Goal: Task Accomplishment & Management: Complete application form

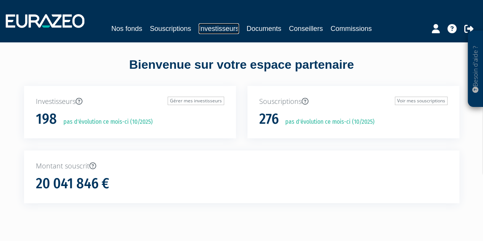
click at [228, 28] on link "Investisseurs" at bounding box center [219, 28] width 40 height 11
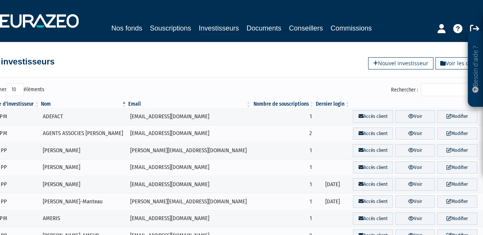
click at [443, 90] on input "Rechercher :" at bounding box center [457, 89] width 73 height 13
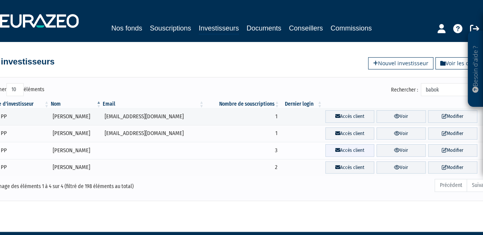
type input "babok"
click at [361, 148] on link "Accès client" at bounding box center [350, 150] width 49 height 13
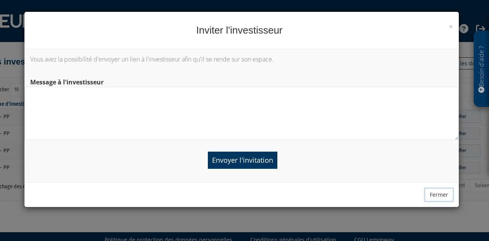
click at [441, 197] on button "Fermer" at bounding box center [439, 194] width 28 height 13
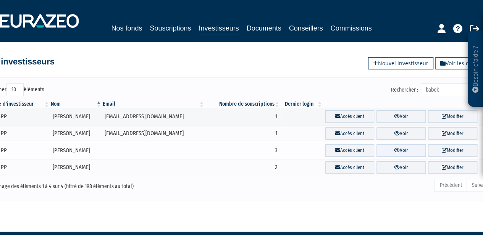
click at [382, 151] on link "Voir" at bounding box center [401, 150] width 49 height 13
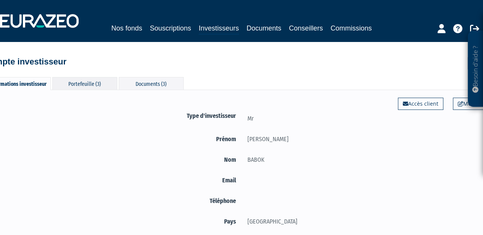
click at [91, 82] on div "Portefeuille (3)" at bounding box center [84, 83] width 65 height 13
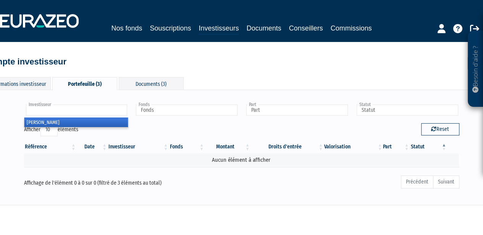
click at [94, 112] on input "text" at bounding box center [77, 110] width 102 height 11
click at [88, 120] on li "SERGE BABOK" at bounding box center [76, 123] width 104 height 10
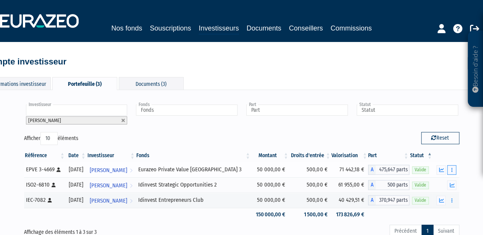
click at [452, 168] on icon "button" at bounding box center [452, 170] width 1 height 5
click at [440, 184] on link "Rachat libre" at bounding box center [435, 184] width 38 height 13
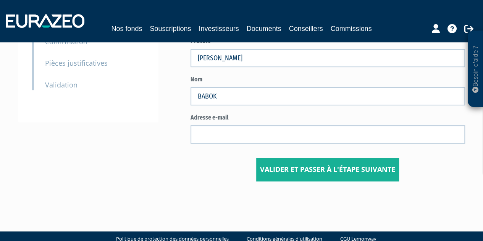
scroll to position [115, 0]
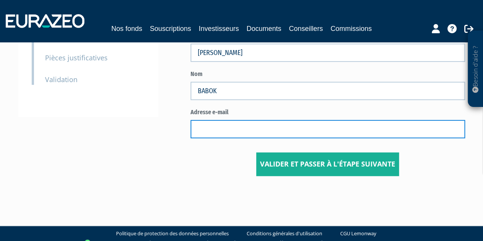
click at [243, 127] on input "text" at bounding box center [328, 129] width 275 height 18
paste input "serge.babok@free.fr"
type input "serge.babok@free.fr"
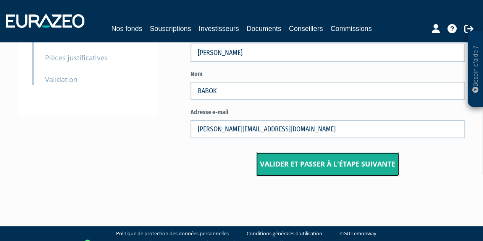
click at [307, 164] on button "Valider et passer à l'étape suivante" at bounding box center [327, 164] width 143 height 24
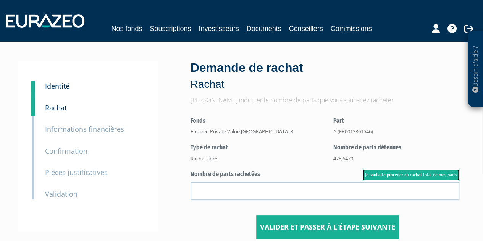
click at [393, 177] on link "Je souhaite procéder au rachat total de mes parts" at bounding box center [411, 174] width 97 height 11
type input "475.647000"
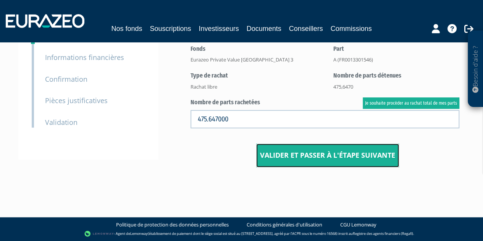
click at [314, 156] on button "Valider et passer à l'étape suivante" at bounding box center [327, 156] width 143 height 24
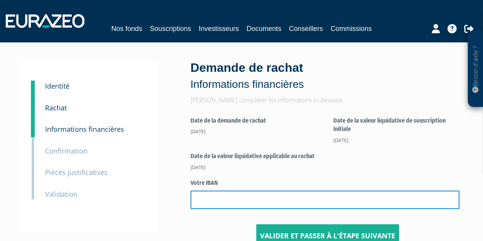
click at [271, 207] on input "text" at bounding box center [325, 200] width 269 height 18
paste input "[FINANCIAL_ID]"
type input "FR76 3000 3030 1700 0520 9472 002"
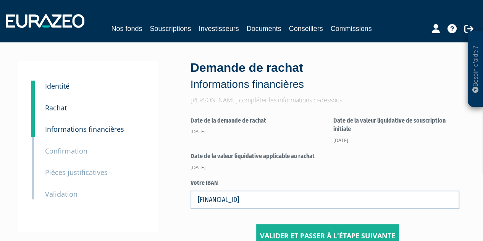
click at [408, 165] on form "Date de la demande de rachat 09/10/2025 Date de la valeur liquidative de souscr…" at bounding box center [328, 178] width 275 height 139
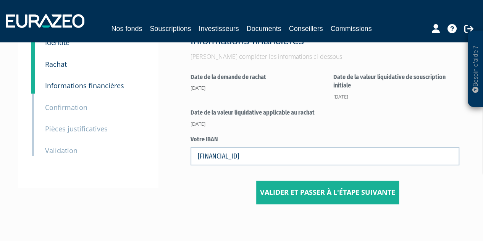
scroll to position [80, 0]
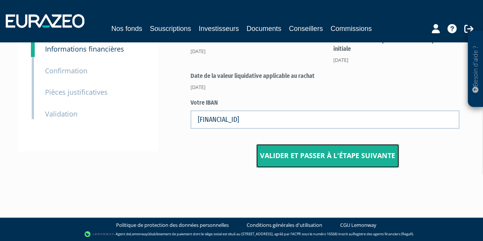
click at [334, 162] on button "Valider et passer à l'étape suivante" at bounding box center [327, 156] width 143 height 24
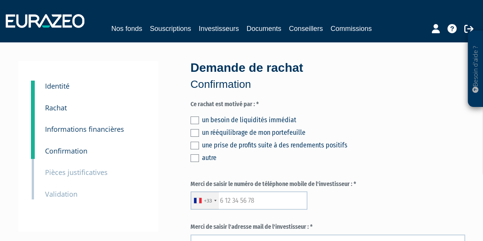
scroll to position [38, 0]
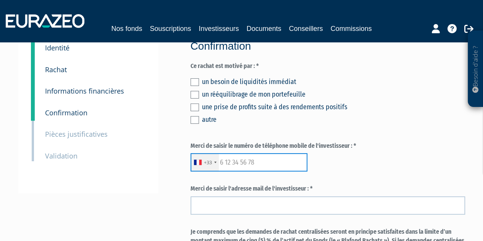
click at [256, 159] on input "text" at bounding box center [249, 162] width 117 height 18
paste input "0617632856"
click at [223, 161] on input "0617632856" at bounding box center [249, 162] width 117 height 18
type input "617632856"
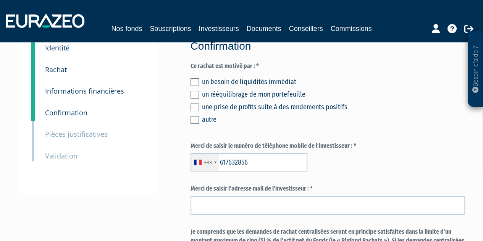
click at [338, 170] on div "+33 France +33 Germany (Deutschland) +49 Switzerland (Schweiz) +41 Belgium (Bel…" at bounding box center [328, 162] width 275 height 18
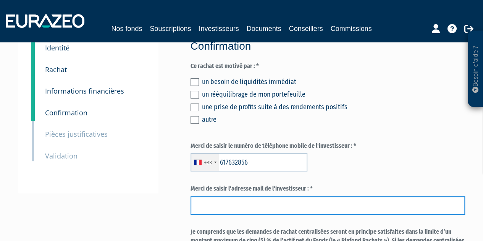
click at [261, 200] on input "email" at bounding box center [328, 205] width 275 height 18
click at [209, 204] on input "email" at bounding box center [328, 205] width 275 height 18
paste input "serge.babok@free.fr"
type input "serge.babok@free.fr"
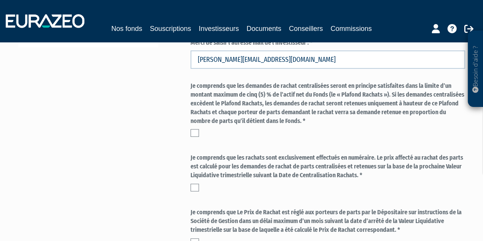
scroll to position [191, 0]
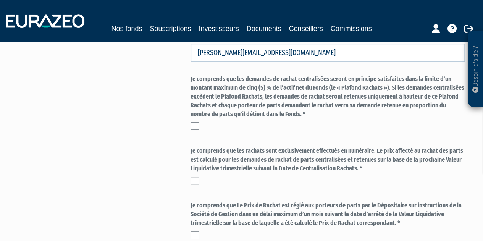
drag, startPoint x: 195, startPoint y: 125, endPoint x: 213, endPoint y: 136, distance: 21.4
click at [194, 125] on label at bounding box center [195, 126] width 8 height 8
click at [0, 0] on input "checkbox" at bounding box center [0, 0] width 0 height 0
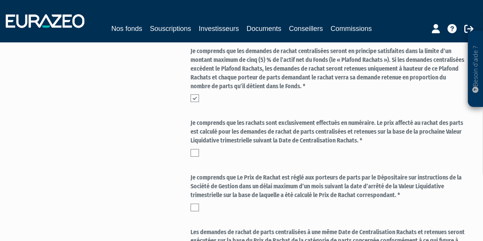
scroll to position [229, 0]
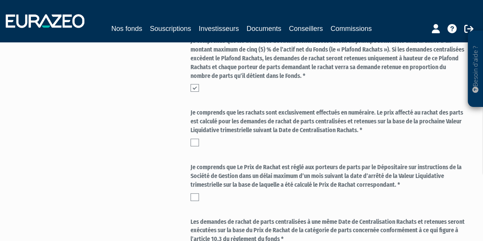
click at [192, 136] on div "Je comprends que les rachats sont exclusivement effectués en numéraire. Le prix…" at bounding box center [328, 128] width 275 height 38
click at [194, 144] on label at bounding box center [195, 143] width 8 height 8
click at [0, 0] on input "checkbox" at bounding box center [0, 0] width 0 height 0
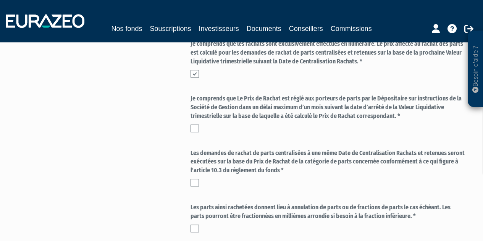
scroll to position [306, 0]
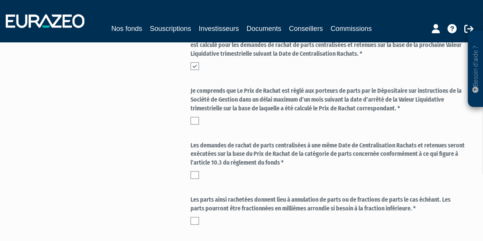
drag, startPoint x: 196, startPoint y: 120, endPoint x: 196, endPoint y: 153, distance: 32.9
click at [196, 121] on label at bounding box center [195, 121] width 8 height 8
click at [0, 0] on input "checkbox" at bounding box center [0, 0] width 0 height 0
drag, startPoint x: 193, startPoint y: 174, endPoint x: 205, endPoint y: 165, distance: 15.6
click at [193, 174] on label at bounding box center [195, 175] width 8 height 8
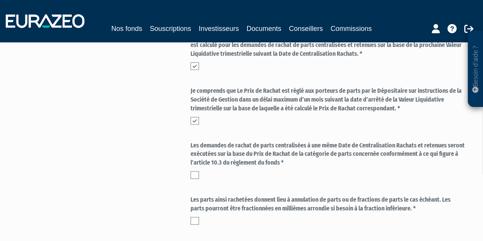
click at [0, 0] on input "checkbox" at bounding box center [0, 0] width 0 height 0
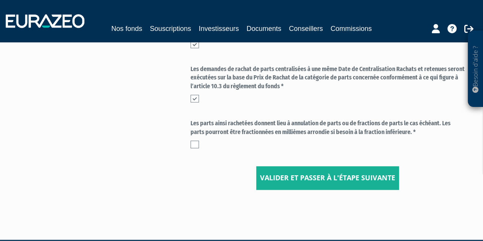
click at [194, 140] on div "Les parts ainsi rachetées donnent lieu à annulation de parts ou de fractions de…" at bounding box center [328, 133] width 275 height 29
click at [197, 146] on label at bounding box center [195, 145] width 8 height 8
click at [0, 0] on input "checkbox" at bounding box center [0, 0] width 0 height 0
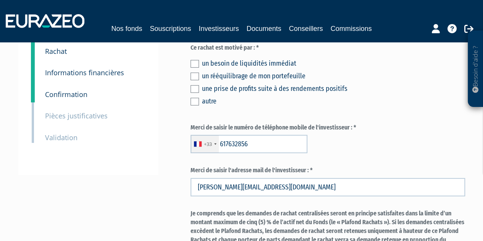
scroll to position [0, 0]
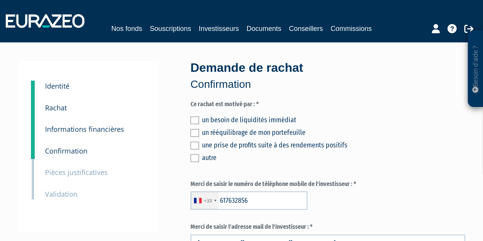
click at [198, 126] on div "un besoin de liquidités immédiat un rééquilibrage de mon portefeuille une prise…" at bounding box center [328, 138] width 275 height 50
click at [195, 132] on label at bounding box center [195, 133] width 8 height 8
click at [0, 0] on input "checkbox" at bounding box center [0, 0] width 0 height 0
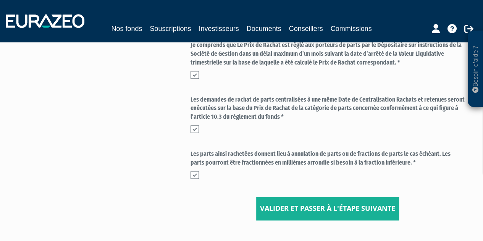
scroll to position [404, 0]
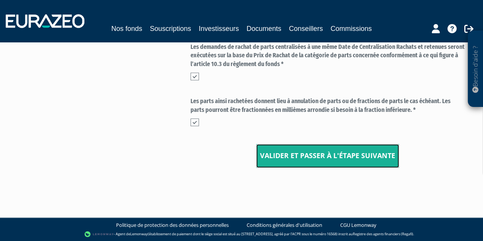
click at [298, 154] on button "Valider et passer à l'étape suivante" at bounding box center [327, 156] width 143 height 24
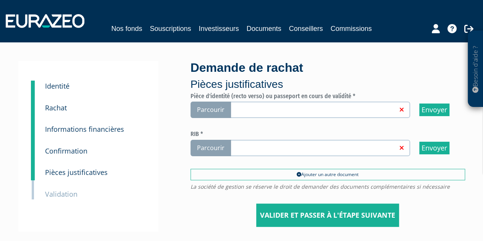
click at [210, 110] on span "Parcourir" at bounding box center [211, 110] width 41 height 16
click at [0, 0] on input "Parcourir" at bounding box center [0, 0] width 0 height 0
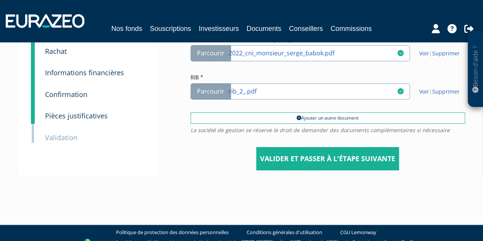
scroll to position [64, 0]
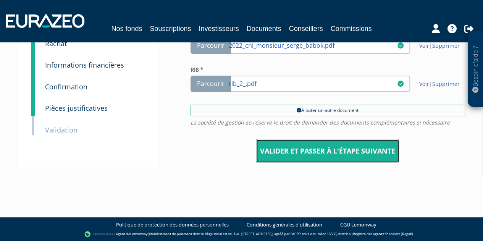
click at [292, 148] on input "Valider et passer à l'étape suivante" at bounding box center [327, 151] width 143 height 24
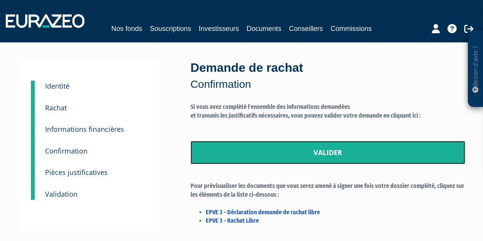
click at [295, 156] on link "Valider" at bounding box center [328, 153] width 275 height 24
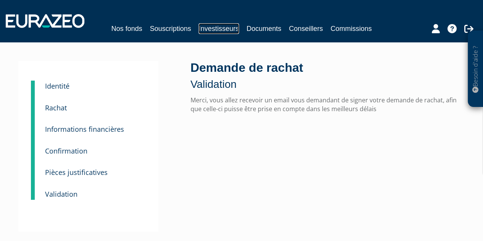
click at [209, 27] on link "Investisseurs" at bounding box center [219, 28] width 40 height 11
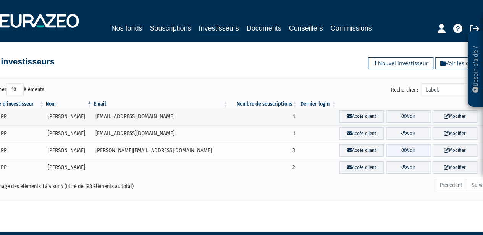
click at [402, 148] on icon at bounding box center [405, 150] width 6 height 5
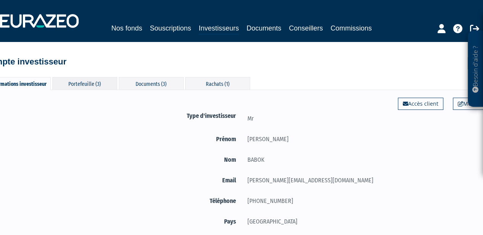
click at [90, 85] on div "Portefeuille (3)" at bounding box center [84, 83] width 65 height 13
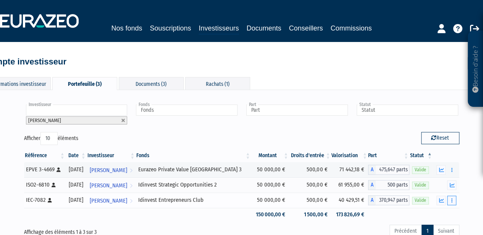
click at [452, 200] on icon "button" at bounding box center [452, 200] width 1 height 5
click at [436, 228] on link "Rachat libre" at bounding box center [435, 228] width 38 height 13
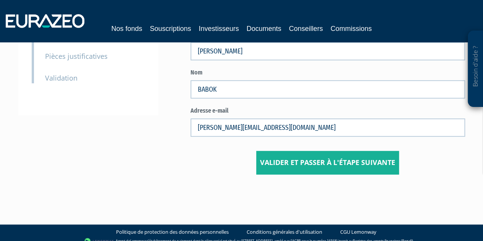
scroll to position [123, 0]
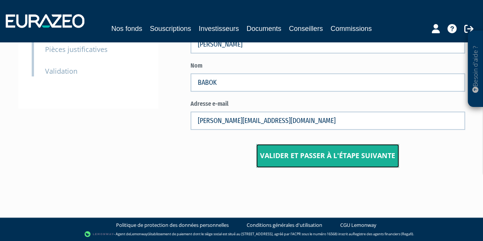
click at [300, 153] on button "Valider et passer à l'étape suivante" at bounding box center [327, 156] width 143 height 24
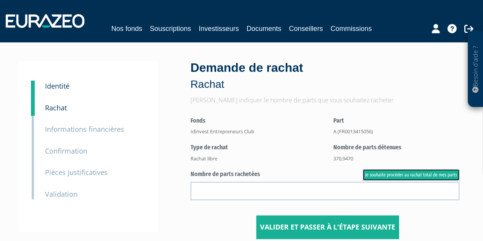
click at [384, 175] on link "Je souhaite procéder au rachat total de mes parts" at bounding box center [411, 174] width 97 height 11
type input "370.947000"
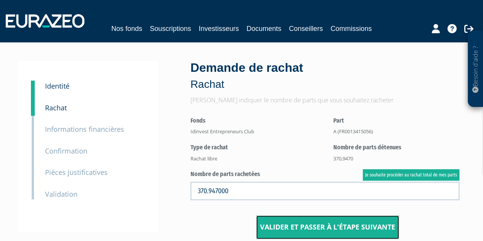
click at [321, 224] on button "Valider et passer à l'étape suivante" at bounding box center [327, 227] width 143 height 24
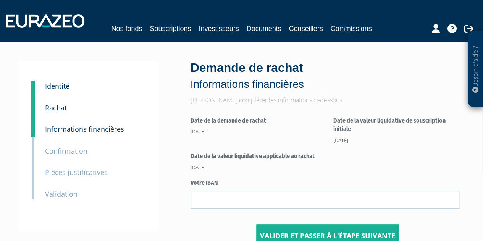
scroll to position [38, 0]
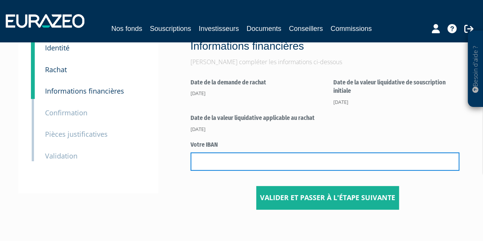
click at [266, 154] on input "text" at bounding box center [325, 161] width 269 height 18
paste input "[PERSON_NAME][EMAIL_ADDRESS][DOMAIN_NAME]"
type input "[PERSON_NAME][EMAIL_ADDRESS][DOMAIN_NAME]"
drag, startPoint x: 265, startPoint y: 157, endPoint x: 152, endPoint y: 154, distance: 113.5
click at [152, 154] on div "1 Identité 2 Rachat 3 Informations financières 3 Confirmation 4 Pièces justific…" at bounding box center [242, 116] width 436 height 187
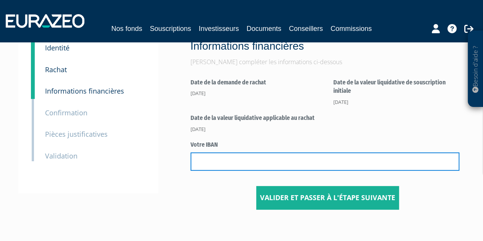
paste input "FR76 3000 3030 1700 0520 9472 002"
type input "FR76 3000 3030 1700 0520 9472 002"
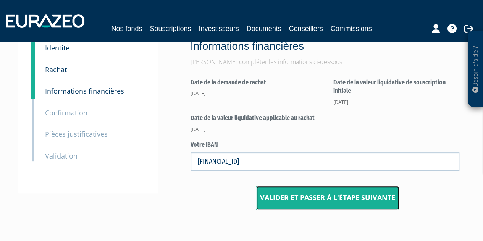
click at [271, 196] on button "Valider et passer à l'étape suivante" at bounding box center [327, 198] width 143 height 24
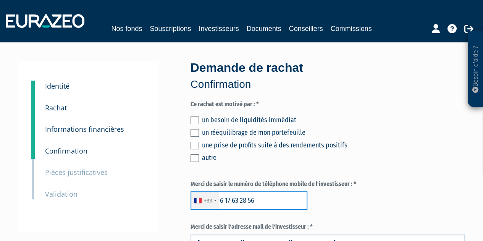
drag, startPoint x: 258, startPoint y: 205, endPoint x: 212, endPoint y: 198, distance: 45.9
click at [212, 198] on div "+33 [GEOGRAPHIC_DATA] +33 [GEOGRAPHIC_DATA] ([GEOGRAPHIC_DATA]) +49 [GEOGRAPHIC…" at bounding box center [249, 200] width 117 height 18
paste input "06176328"
click at [223, 201] on input "0617632856" at bounding box center [249, 200] width 117 height 18
type input "617632856"
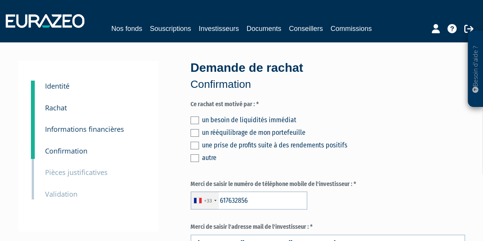
click at [344, 204] on div "+33 [GEOGRAPHIC_DATA] +33 [GEOGRAPHIC_DATA] ([GEOGRAPHIC_DATA]) +49 [GEOGRAPHIC…" at bounding box center [328, 200] width 275 height 18
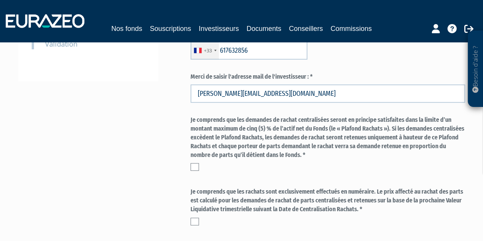
scroll to position [191, 0]
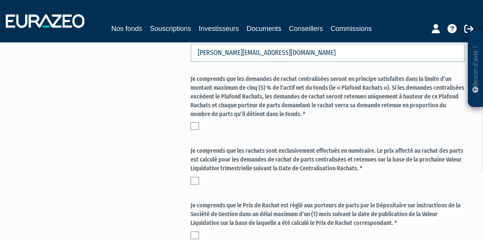
click at [193, 126] on label at bounding box center [195, 126] width 8 height 8
click at [0, 0] on input "checkbox" at bounding box center [0, 0] width 0 height 0
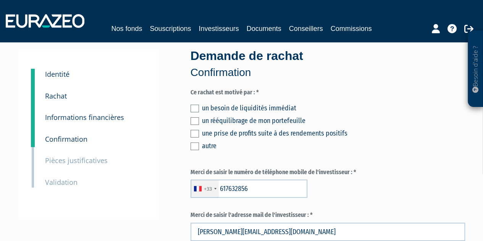
scroll to position [0, 0]
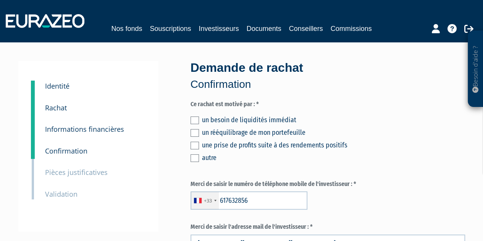
click at [196, 131] on label at bounding box center [195, 133] width 8 height 8
click at [0, 0] on input "checkbox" at bounding box center [0, 0] width 0 height 0
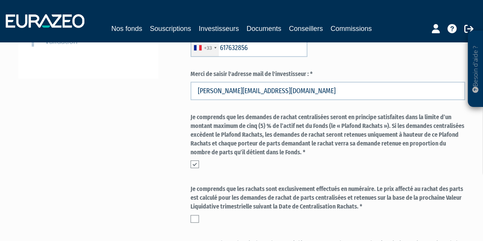
scroll to position [229, 0]
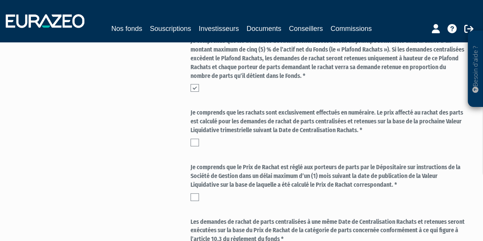
click at [193, 143] on label at bounding box center [195, 143] width 8 height 8
click at [0, 0] on input "checkbox" at bounding box center [0, 0] width 0 height 0
click at [194, 196] on label at bounding box center [195, 197] width 8 height 8
click at [0, 0] on input "checkbox" at bounding box center [0, 0] width 0 height 0
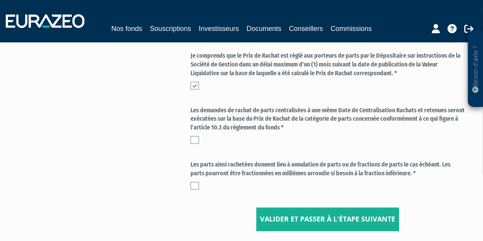
scroll to position [344, 0]
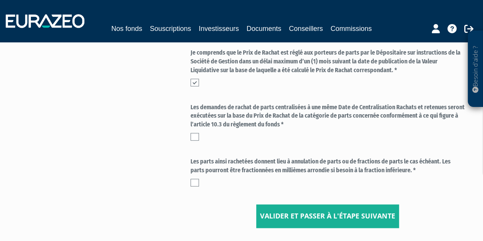
click at [192, 136] on label at bounding box center [195, 137] width 8 height 8
click at [0, 0] on input "checkbox" at bounding box center [0, 0] width 0 height 0
drag, startPoint x: 196, startPoint y: 181, endPoint x: 199, endPoint y: 185, distance: 4.7
click at [196, 181] on label at bounding box center [195, 183] width 8 height 8
click at [0, 0] on input "checkbox" at bounding box center [0, 0] width 0 height 0
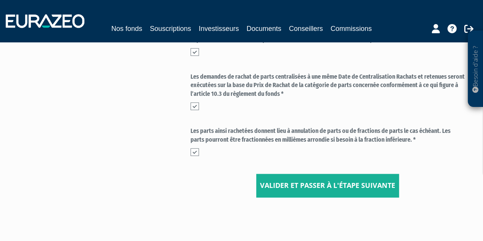
scroll to position [404, 0]
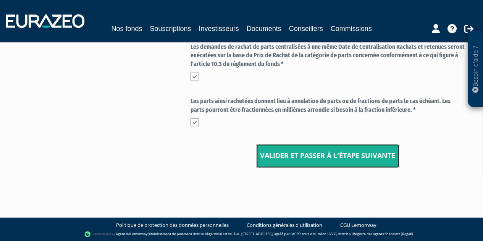
click at [321, 154] on button "Valider et passer à l'étape suivante" at bounding box center [327, 156] width 143 height 24
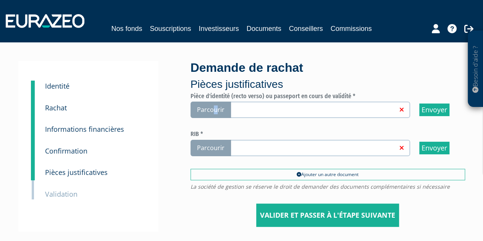
click at [215, 106] on span "Parcourir" at bounding box center [211, 110] width 41 height 16
click at [206, 107] on span "Parcourir" at bounding box center [211, 110] width 41 height 16
click at [0, 0] on input "Parcourir" at bounding box center [0, 0] width 0 height 0
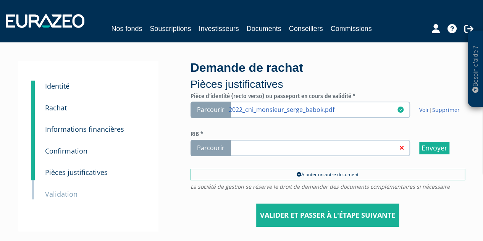
click at [215, 149] on span "Parcourir" at bounding box center [211, 148] width 41 height 16
click at [0, 0] on input "Parcourir" at bounding box center [0, 0] width 0 height 0
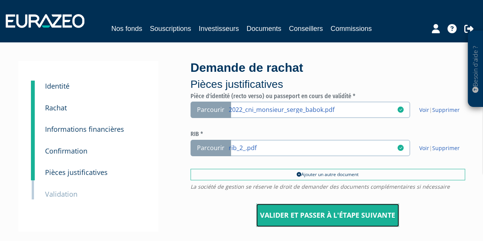
click at [343, 214] on input "Valider et passer à l'étape suivante" at bounding box center [327, 216] width 143 height 24
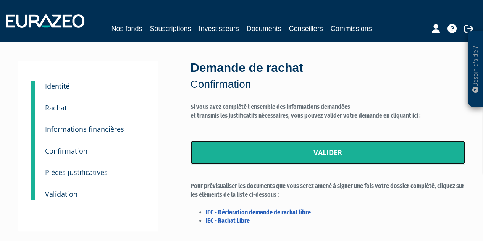
click at [368, 154] on link "Valider" at bounding box center [328, 153] width 275 height 24
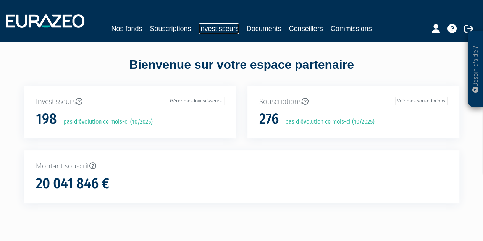
click at [206, 27] on link "Investisseurs" at bounding box center [219, 28] width 40 height 11
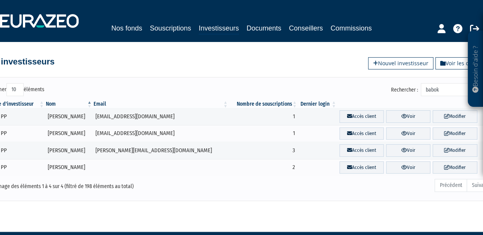
drag, startPoint x: 449, startPoint y: 90, endPoint x: 413, endPoint y: 84, distance: 37.1
click at [413, 84] on label "Rechercher : babok" at bounding box center [442, 89] width 102 height 13
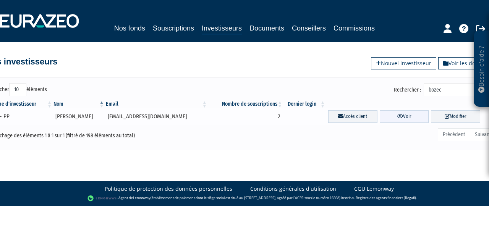
type input "bozec"
click at [399, 119] on link "Voir" at bounding box center [404, 116] width 49 height 13
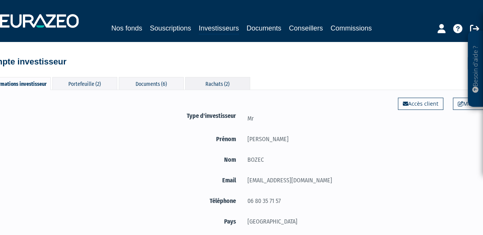
click at [223, 85] on div "Rachats (2)" at bounding box center [217, 83] width 65 height 13
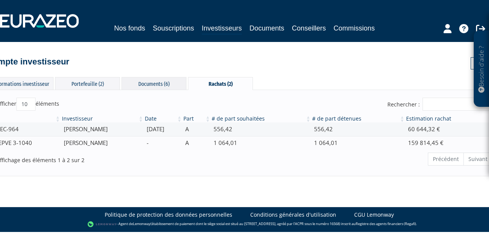
click at [157, 85] on div "Documents (6)" at bounding box center [154, 83] width 65 height 13
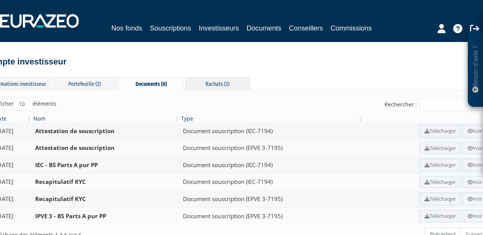
click at [231, 81] on div "Rachats (2)" at bounding box center [217, 83] width 65 height 13
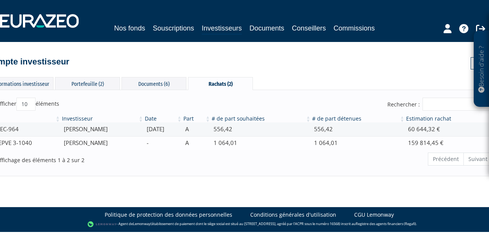
click at [405, 140] on td "1 064,01" at bounding box center [358, 142] width 94 height 13
click at [101, 84] on div "Portefeuille (2)" at bounding box center [87, 83] width 65 height 13
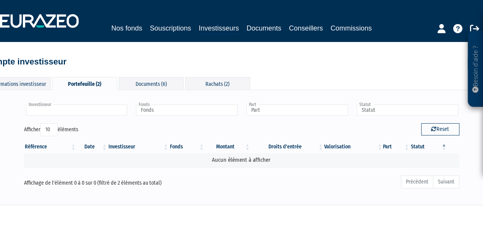
click at [89, 109] on input "text" at bounding box center [77, 110] width 102 height 11
click at [75, 124] on li "[PERSON_NAME]" at bounding box center [76, 123] width 104 height 10
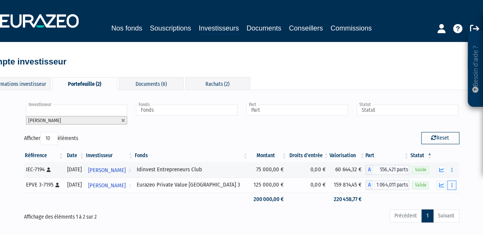
click at [452, 185] on icon "button" at bounding box center [452, 185] width 1 height 5
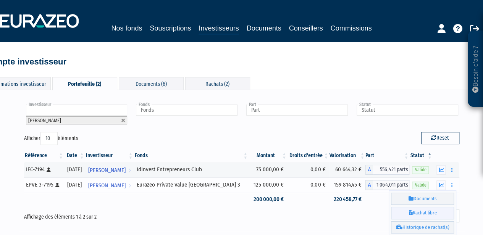
click at [434, 213] on link "Rachat libre" at bounding box center [422, 213] width 63 height 13
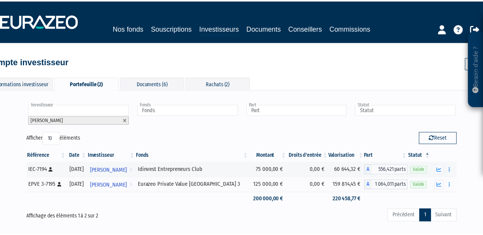
scroll to position [0, 3]
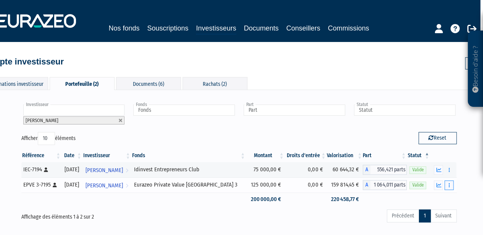
click at [452, 185] on button "button" at bounding box center [449, 186] width 9 height 10
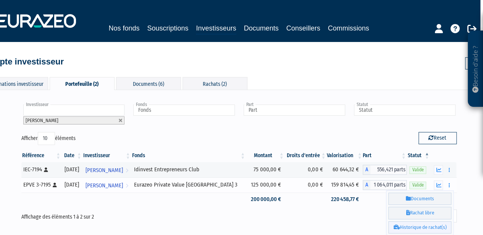
click at [429, 227] on link "Historique de rachat(s)" at bounding box center [420, 228] width 63 height 13
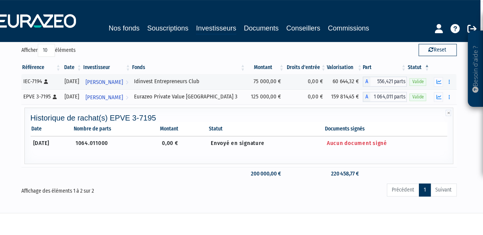
scroll to position [76, 3]
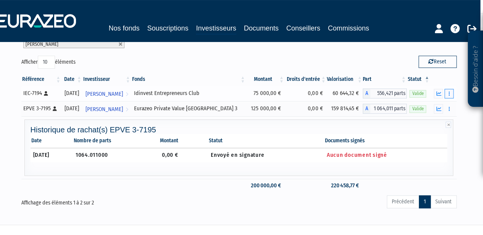
click at [449, 92] on icon "button" at bounding box center [449, 93] width 1 height 5
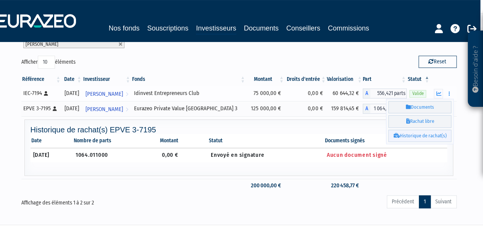
click at [434, 134] on link "Historique de rachat(s)" at bounding box center [420, 136] width 63 height 13
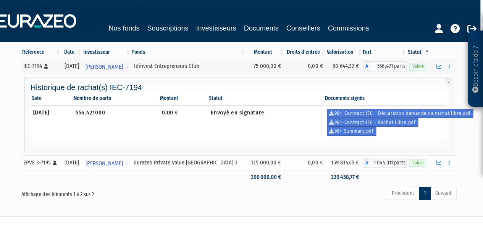
scroll to position [115, 3]
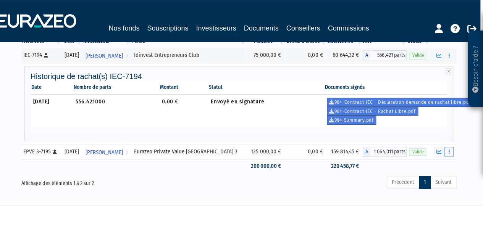
click at [449, 152] on icon "button" at bounding box center [449, 151] width 1 height 5
click at [447, 147] on button "button" at bounding box center [449, 152] width 9 height 10
click at [453, 149] on button "button" at bounding box center [449, 152] width 9 height 10
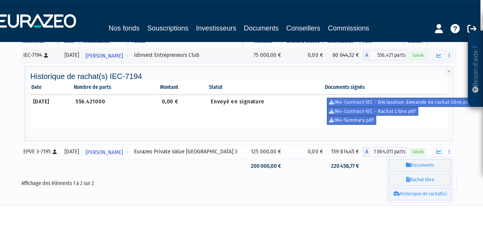
click at [424, 193] on link "Historique de rachat(s)" at bounding box center [420, 194] width 63 height 13
